Goal: Navigation & Orientation: Go to known website

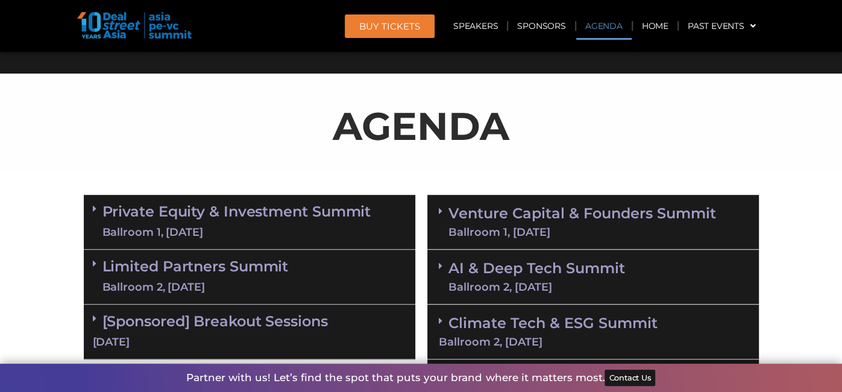
scroll to position [614, 0]
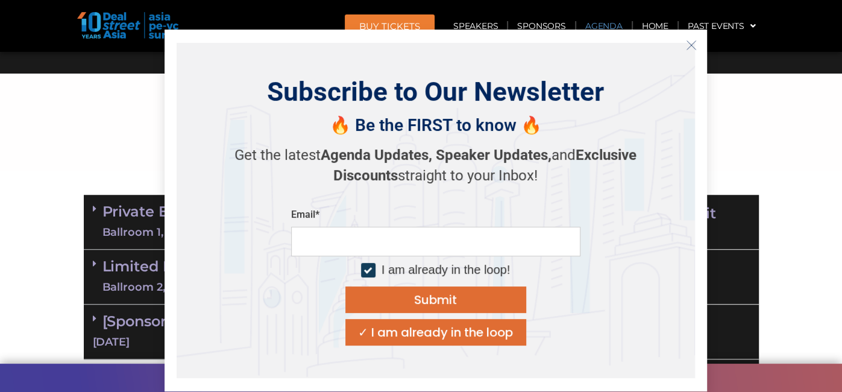
click at [690, 45] on icon "Close" at bounding box center [691, 45] width 11 height 11
